Goal: Task Accomplishment & Management: Use online tool/utility

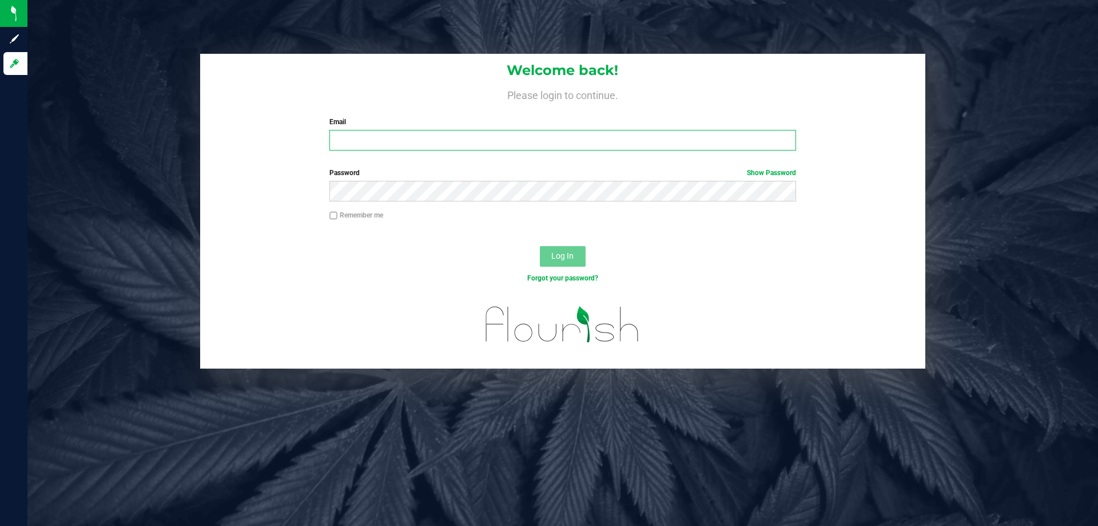
click at [356, 140] on input "Email" at bounding box center [563, 140] width 466 height 21
type input "[EMAIL_ADDRESS][DOMAIN_NAME]"
click at [540, 246] on button "Log In" at bounding box center [563, 256] width 46 height 21
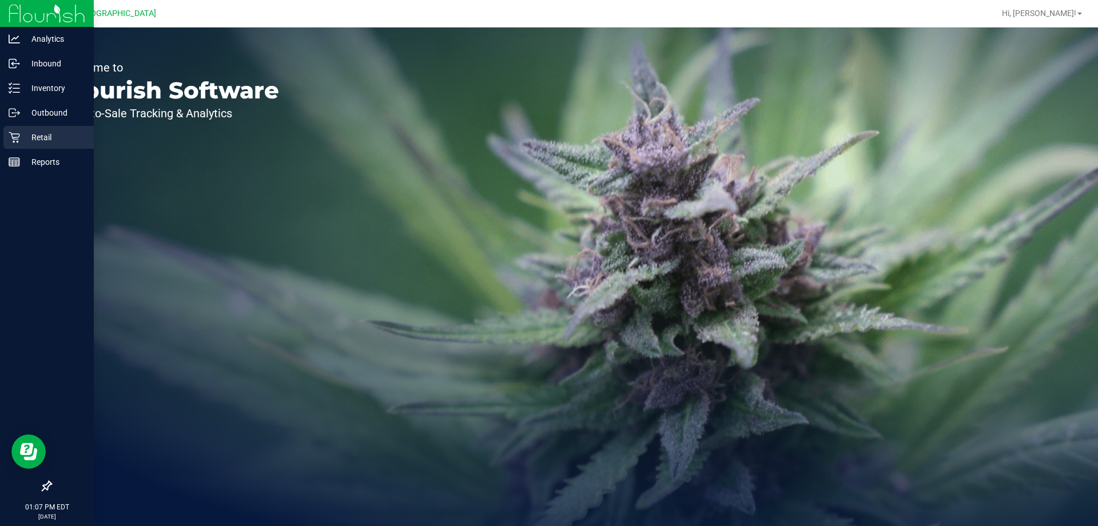
click at [30, 137] on p "Retail" at bounding box center [54, 137] width 69 height 14
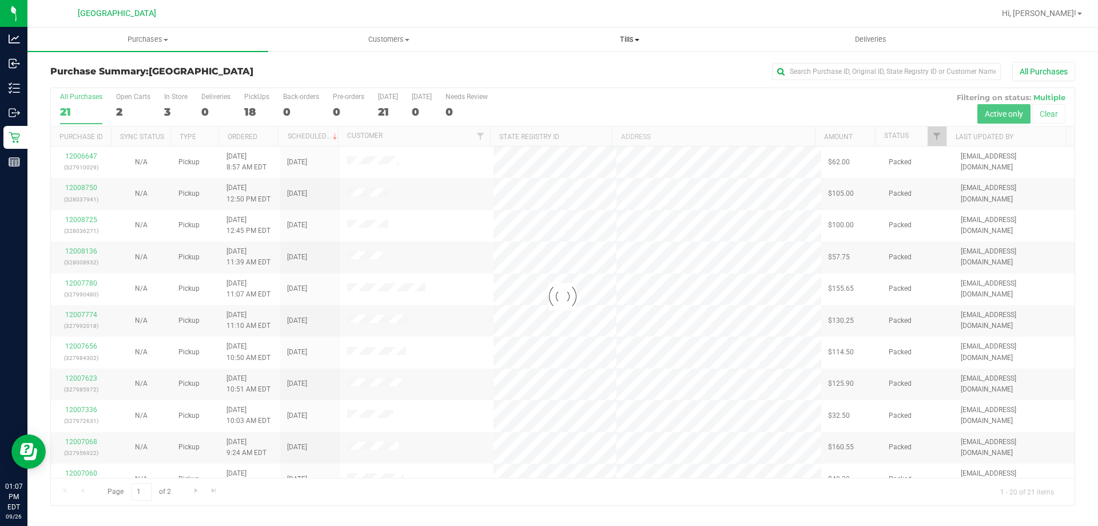
click at [638, 42] on span "Tills" at bounding box center [630, 39] width 240 height 10
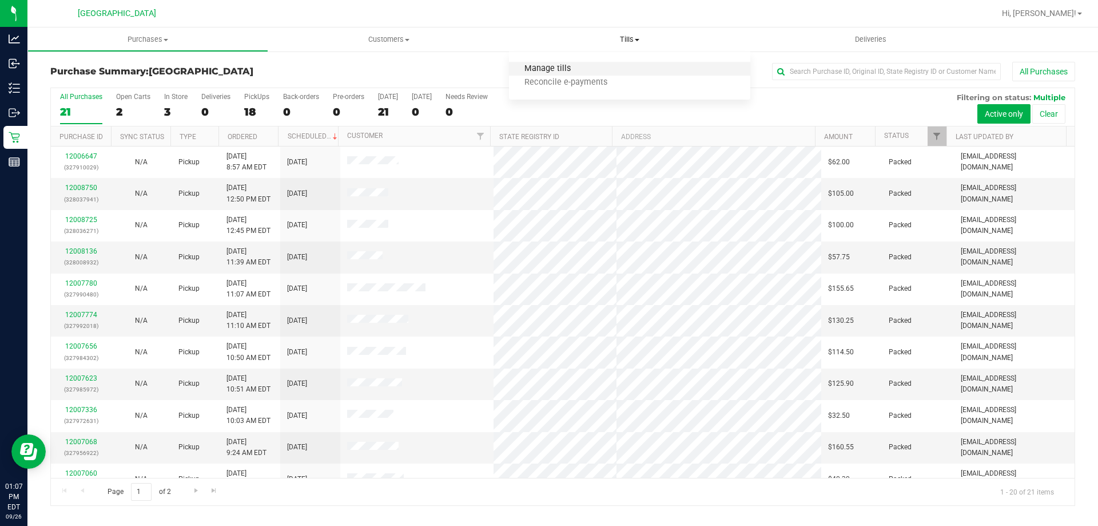
click at [577, 68] on span "Manage tills" at bounding box center [547, 69] width 77 height 10
